Goal: Task Accomplishment & Management: Complete application form

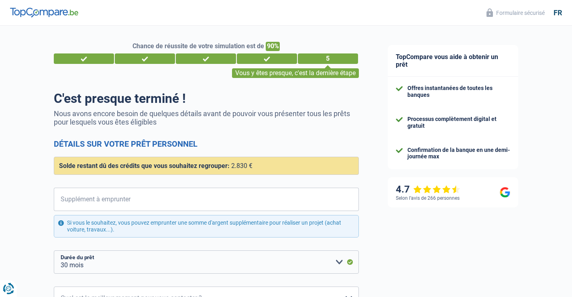
select select "refinancing"
select select "30"
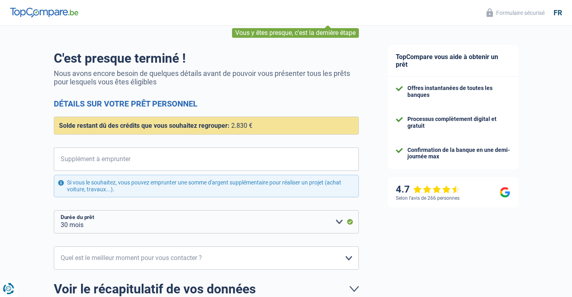
scroll to position [80, 0]
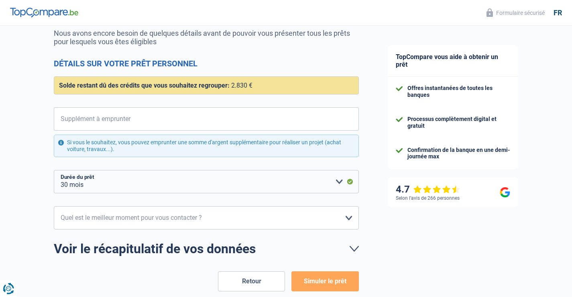
click at [258, 85] on div "Solde restant dû des crédits que vous souhaitez regrouper: 2.830 €" at bounding box center [206, 85] width 305 height 18
click at [234, 87] on span "2.830 €" at bounding box center [241, 85] width 21 height 8
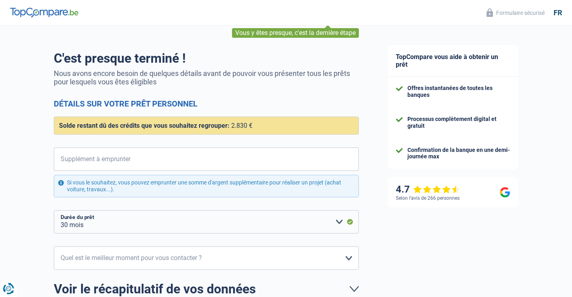
click at [256, 124] on div "Solde restant dû des crédits que vous souhaitez regrouper: 2.830 €" at bounding box center [206, 125] width 305 height 18
click at [176, 125] on span "Solde restant dû des crédits que vous souhaitez regrouper:" at bounding box center [144, 126] width 171 height 8
drag, startPoint x: 224, startPoint y: 126, endPoint x: 262, endPoint y: 122, distance: 38.3
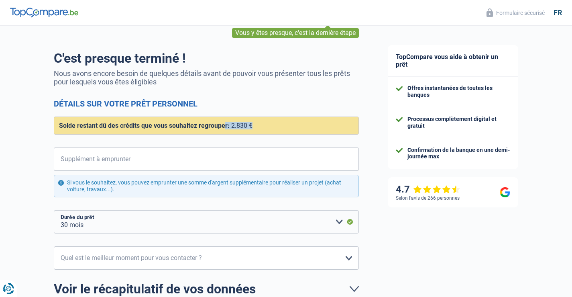
click at [262, 122] on div "Solde restant dû des crédits que vous souhaitez regrouper: 2.830 €" at bounding box center [206, 125] width 305 height 18
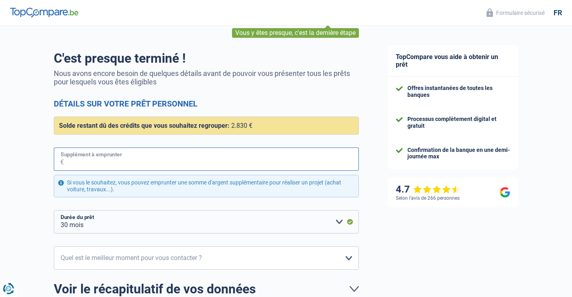
click at [161, 162] on input "Supplément à emprunter" at bounding box center [211, 158] width 295 height 23
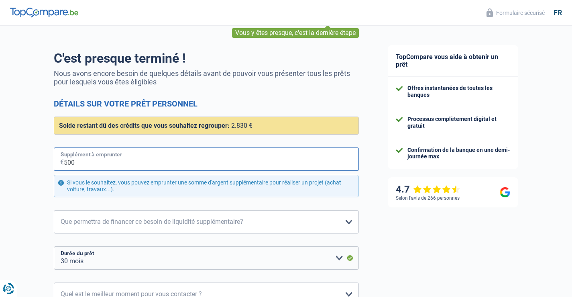
type input "5.000"
select select "48"
type input "5.000"
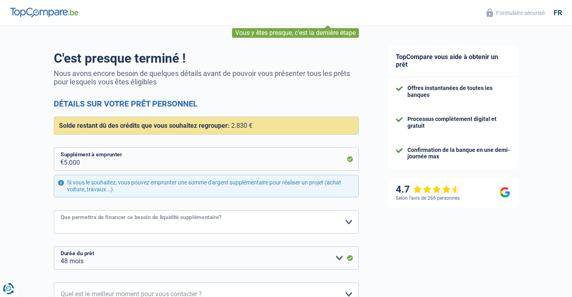
click at [169, 224] on select "Confort maison: meubles, textile, peinture, électroménager, outillage non-profe…" at bounding box center [206, 221] width 305 height 23
select select "household"
click at [54, 210] on select "Confort maison: meubles, textile, peinture, électroménager, outillage non-profe…" at bounding box center [206, 221] width 305 height 23
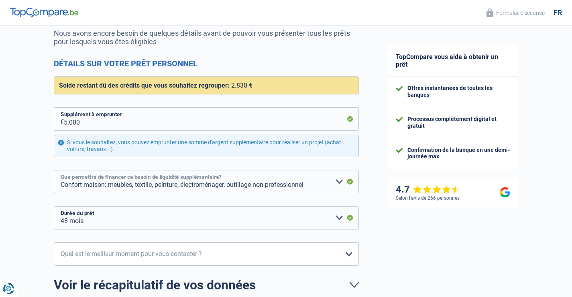
scroll to position [120, 0]
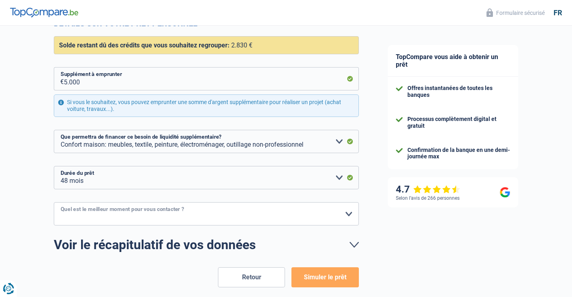
click at [351, 214] on select "10h-12h 12h-14h 14h-16h 16h-18h Veuillez sélectionner une option" at bounding box center [206, 213] width 305 height 23
select select "16-18"
click at [54, 202] on select "10h-12h 12h-14h 14h-16h 16h-18h Veuillez sélectionner une option" at bounding box center [206, 213] width 305 height 23
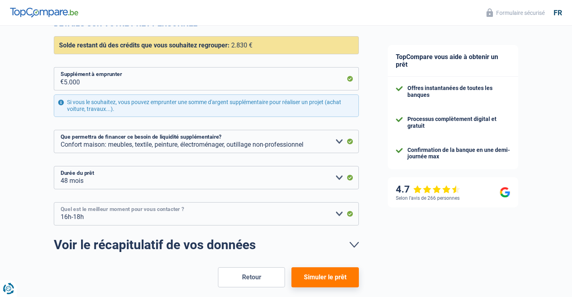
scroll to position [158, 0]
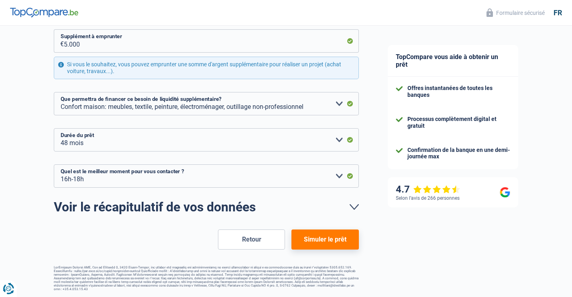
click at [228, 209] on link "Voir le récapitulatif de vos données" at bounding box center [206, 206] width 305 height 13
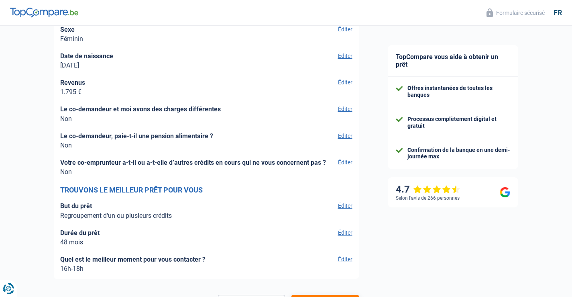
scroll to position [1884, 0]
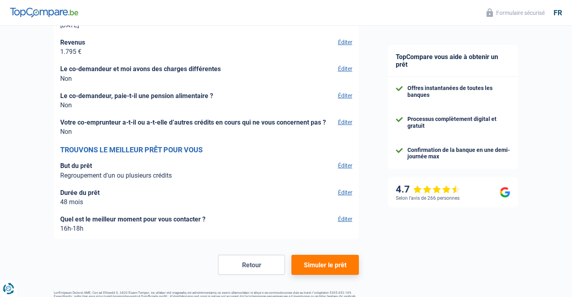
click at [344, 165] on button "Éditer" at bounding box center [344, 165] width 17 height 7
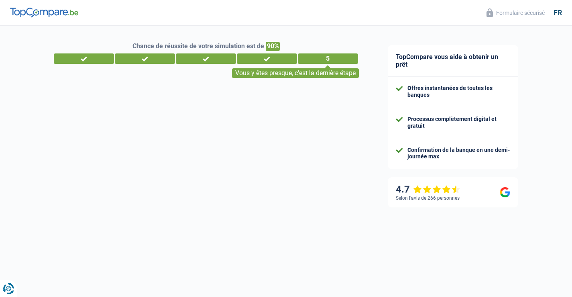
select select "refinancing"
select select "household"
select select "48"
select select "16-18"
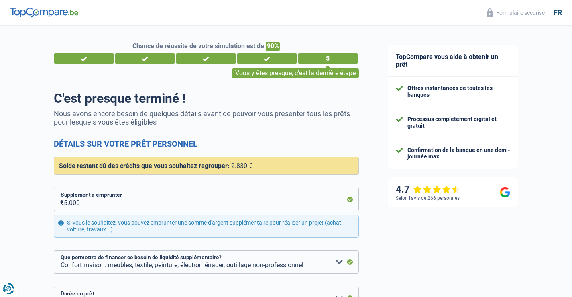
click at [265, 165] on div "Solde restant dû des crédits que vous souhaitez regrouper: 2.830 €" at bounding box center [206, 166] width 305 height 18
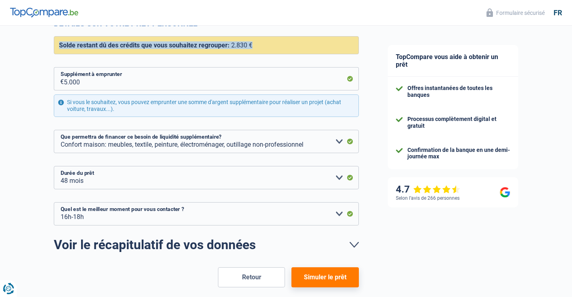
scroll to position [158, 0]
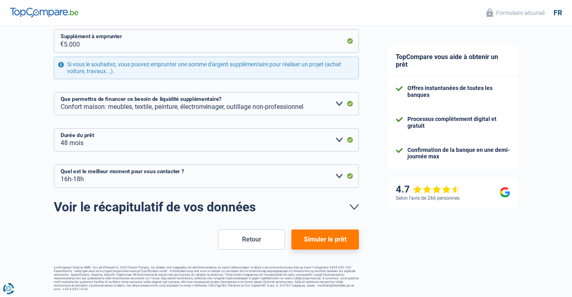
click at [326, 238] on button "Simuler le prêt" at bounding box center [324, 239] width 67 height 20
